Goal: Task Accomplishment & Management: Use online tool/utility

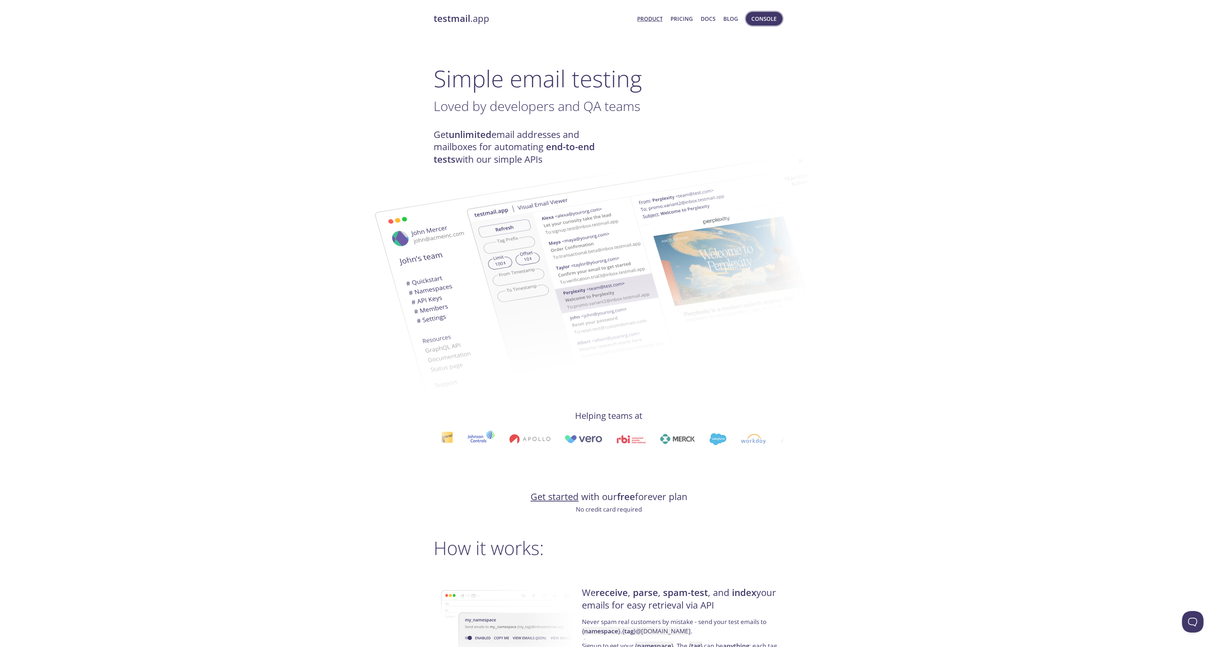
click at [776, 20] on span "Console" at bounding box center [764, 18] width 25 height 9
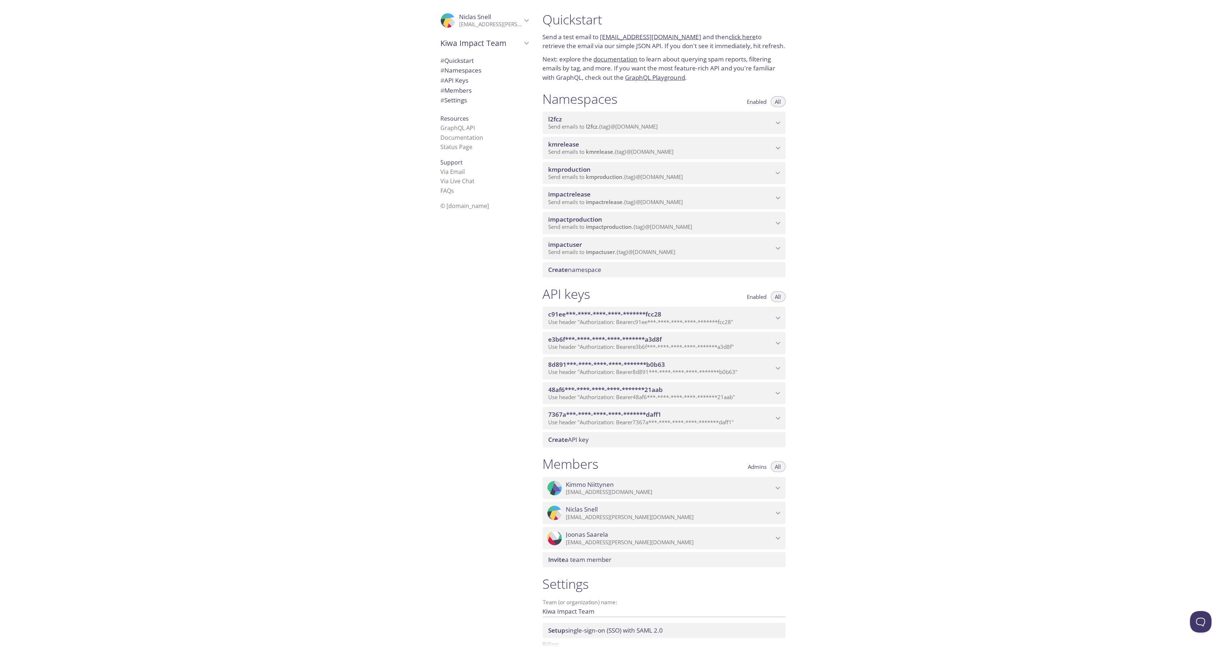
click at [613, 196] on span "impactrelease" at bounding box center [660, 194] width 225 height 8
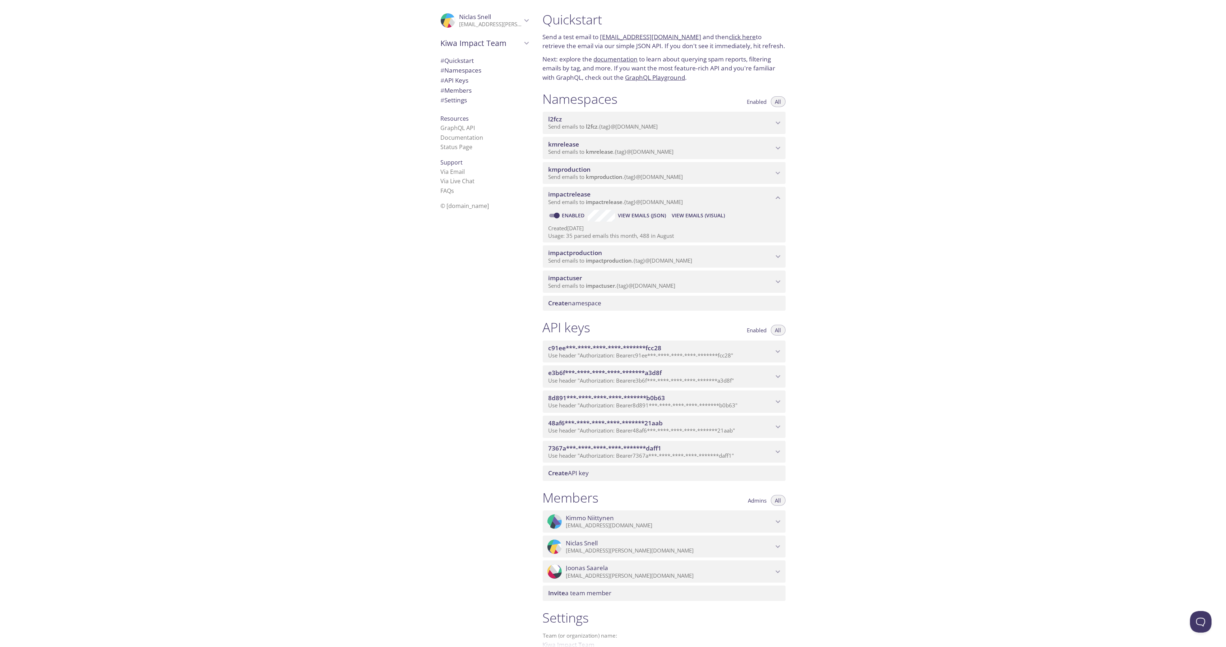
click at [703, 217] on span "View Emails (Visual)" at bounding box center [698, 215] width 53 height 9
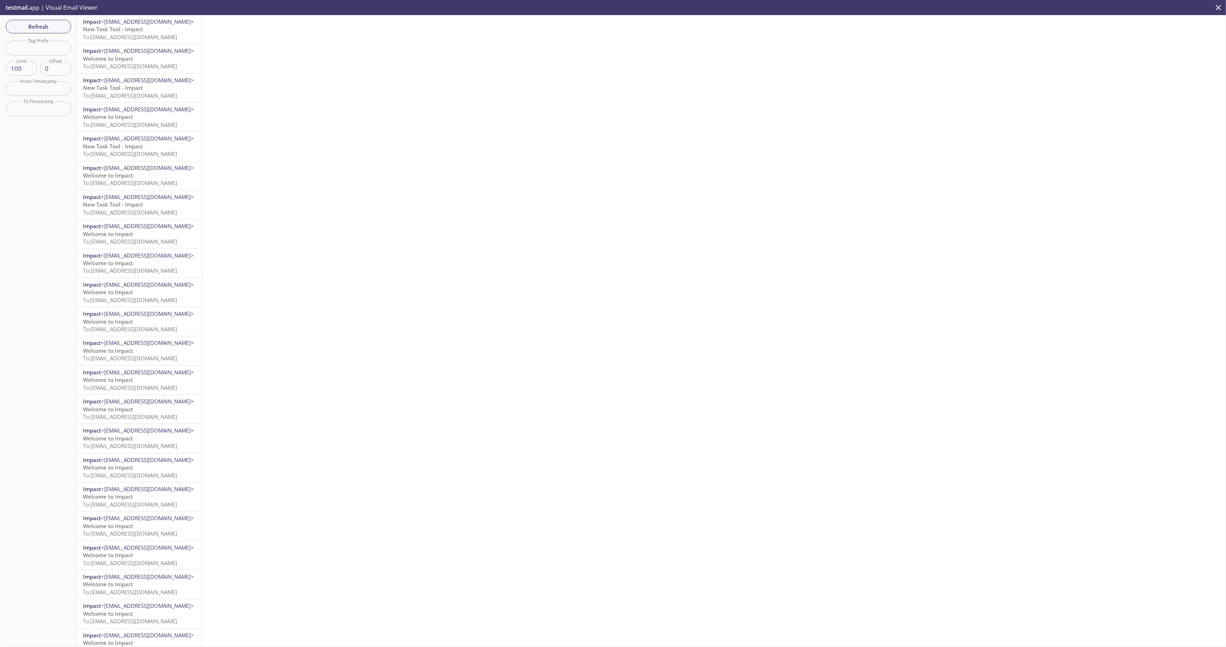
click at [130, 34] on span "To: [EMAIL_ADDRESS][DOMAIN_NAME]" at bounding box center [130, 36] width 94 height 7
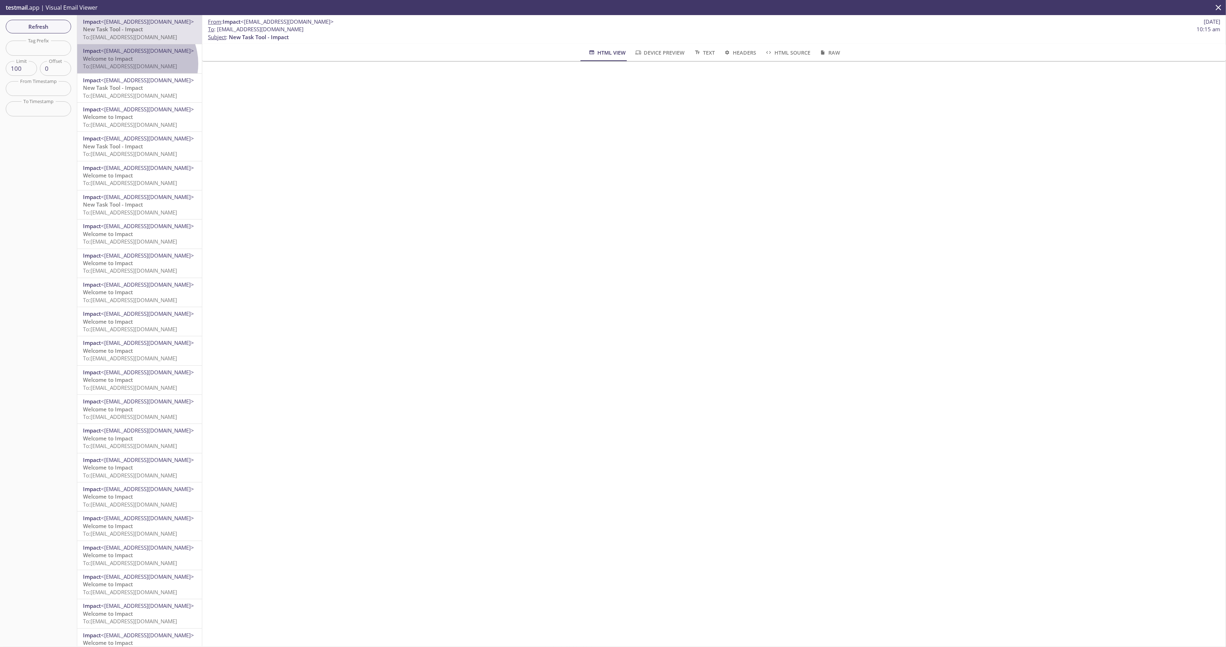
click at [136, 64] on span "To: [EMAIL_ADDRESS][DOMAIN_NAME]" at bounding box center [130, 65] width 94 height 7
click at [898, 345] on div "From : Impact <[EMAIL_ADDRESS][DOMAIN_NAME]> [DATE] To : [EMAIL_ADDRESS][DOMAIN…" at bounding box center [713, 330] width 1023 height 631
click at [907, 349] on div "From : Impact <[EMAIL_ADDRESS][DOMAIN_NAME]> [DATE] To : [EMAIL_ADDRESS][DOMAIN…" at bounding box center [713, 330] width 1023 height 631
click at [897, 346] on div "From : Impact <[EMAIL_ADDRESS][DOMAIN_NAME]> [DATE] To : [EMAIL_ADDRESS][DOMAIN…" at bounding box center [713, 330] width 1023 height 631
click at [601, 427] on div "From : Impact <[EMAIL_ADDRESS][DOMAIN_NAME]> [DATE] To : [EMAIL_ADDRESS][DOMAIN…" at bounding box center [713, 330] width 1023 height 631
